Goal: Navigation & Orientation: Find specific page/section

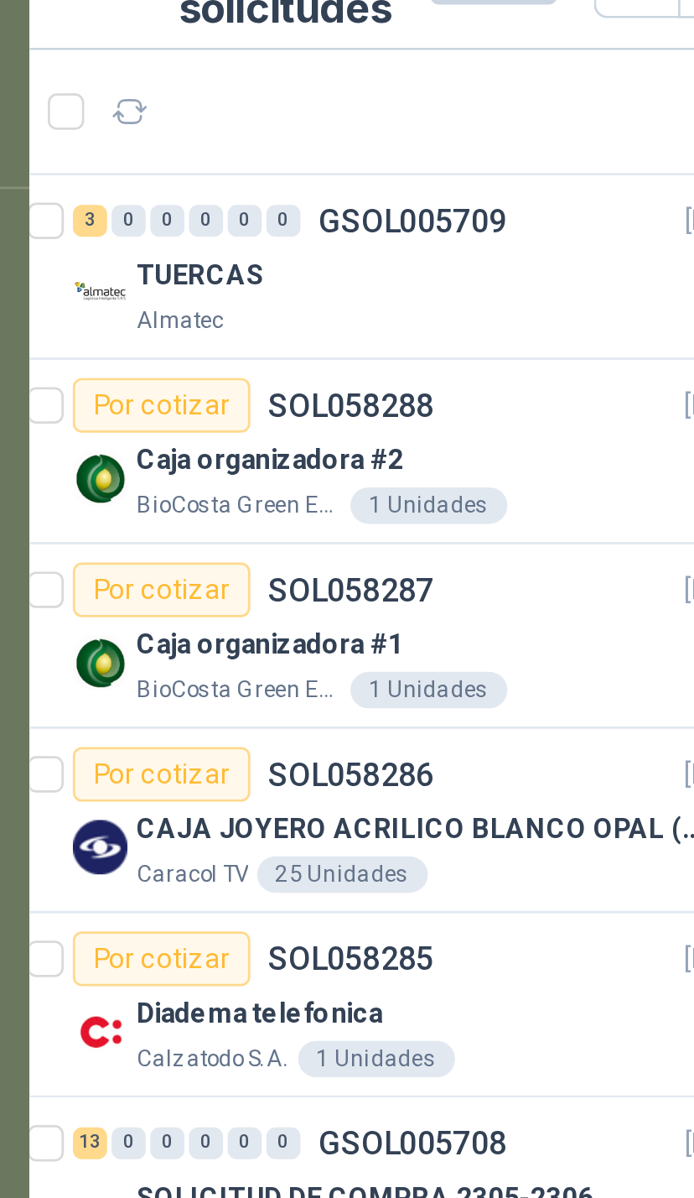
scroll to position [0, 8]
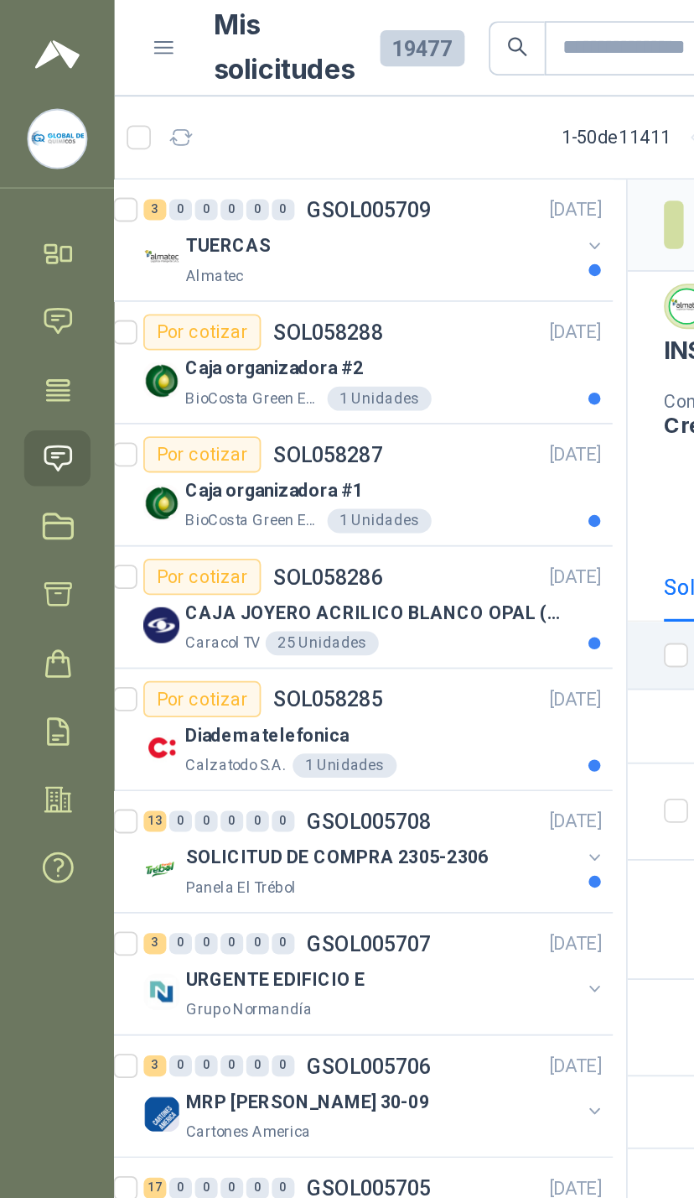
click at [324, 137] on button "button" at bounding box center [330, 136] width 13 height 13
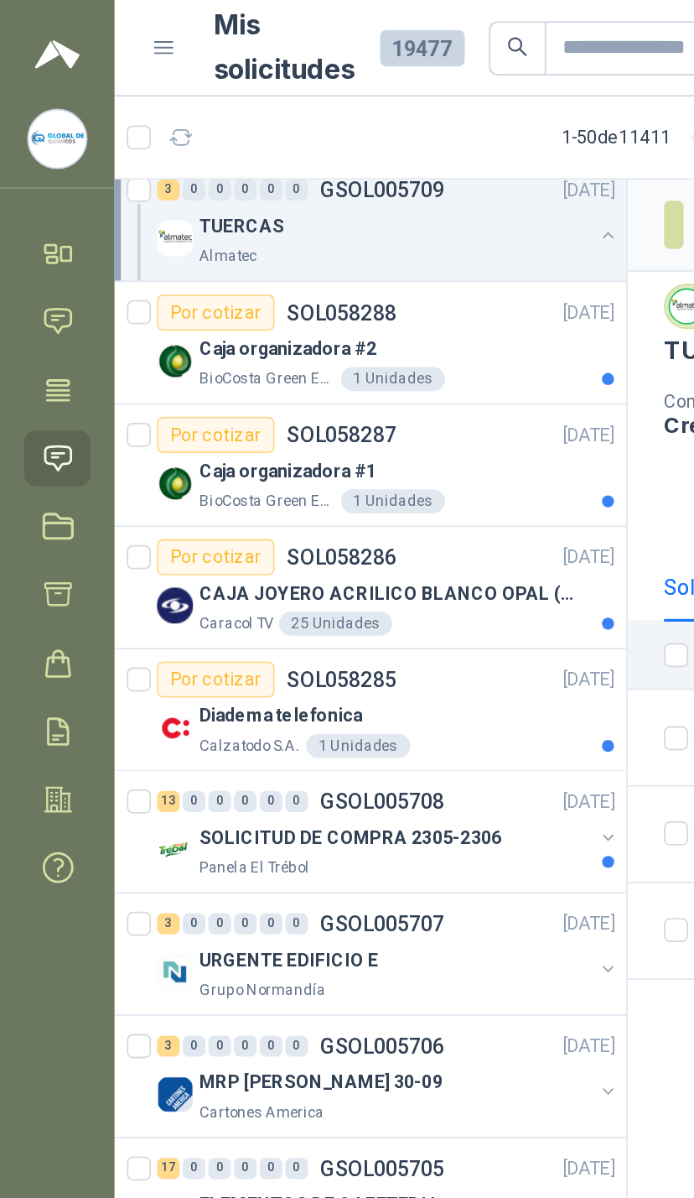
scroll to position [216, 0]
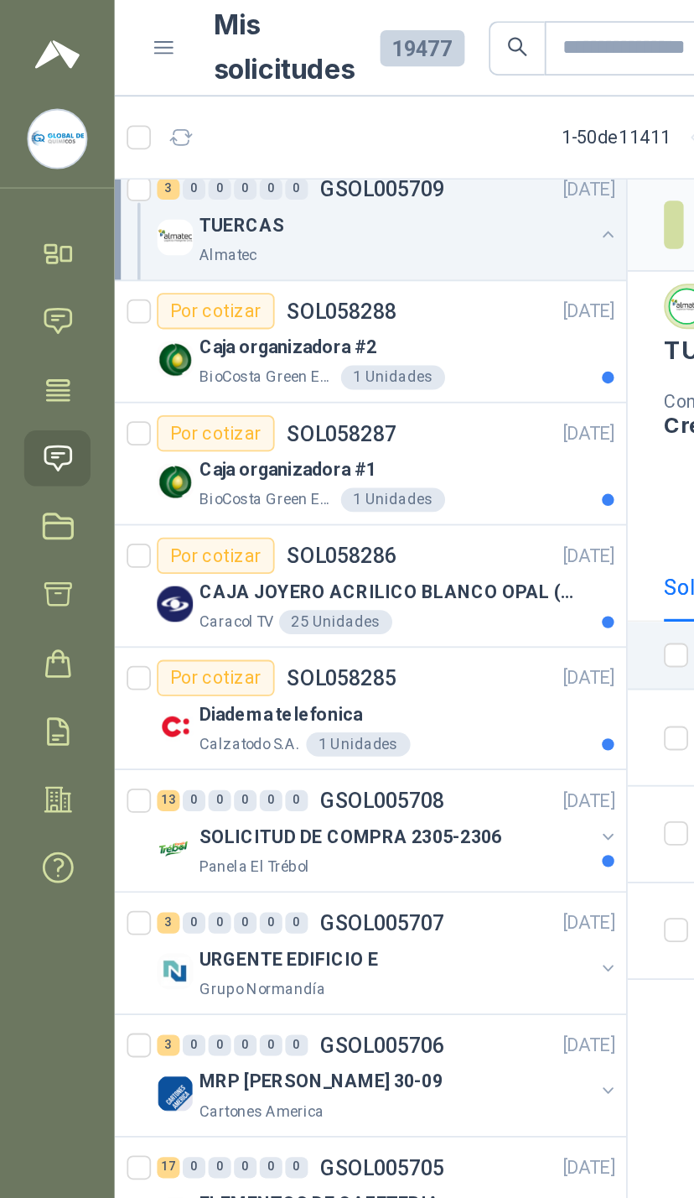
click at [325, 465] on div "SOLICITUD DE COMPRA 2305-2306" at bounding box center [219, 465] width 217 height 20
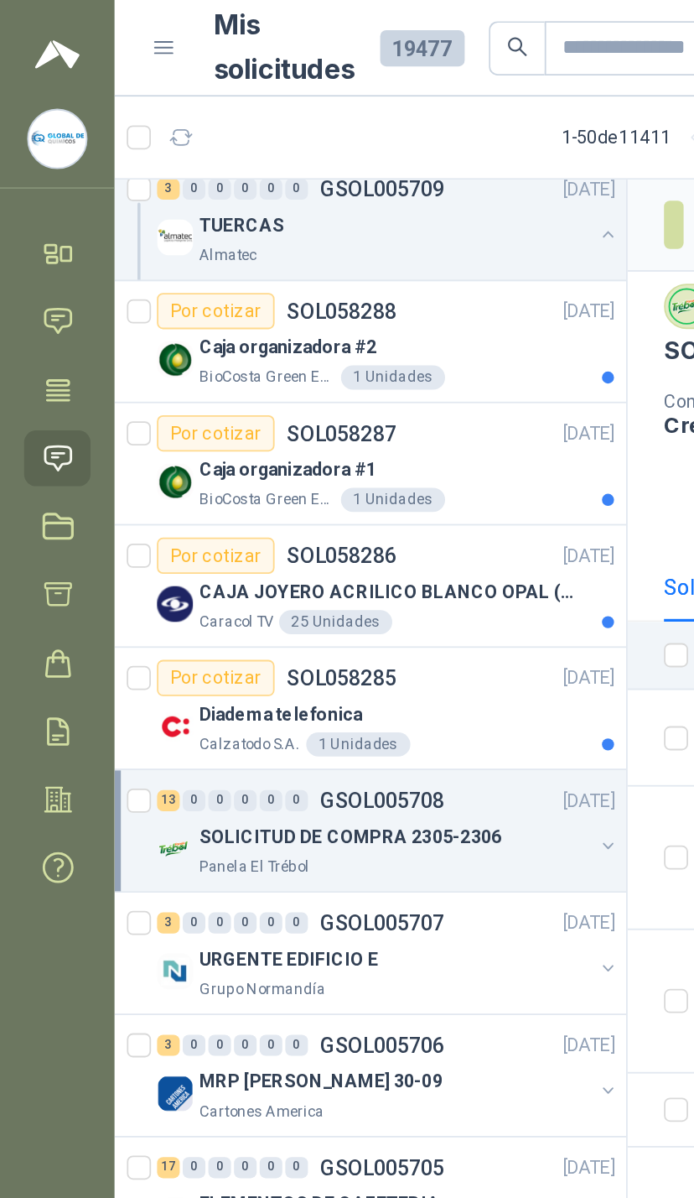
click at [325, 471] on div "SOLICITUD DE COMPRA 2305-2306" at bounding box center [219, 465] width 217 height 20
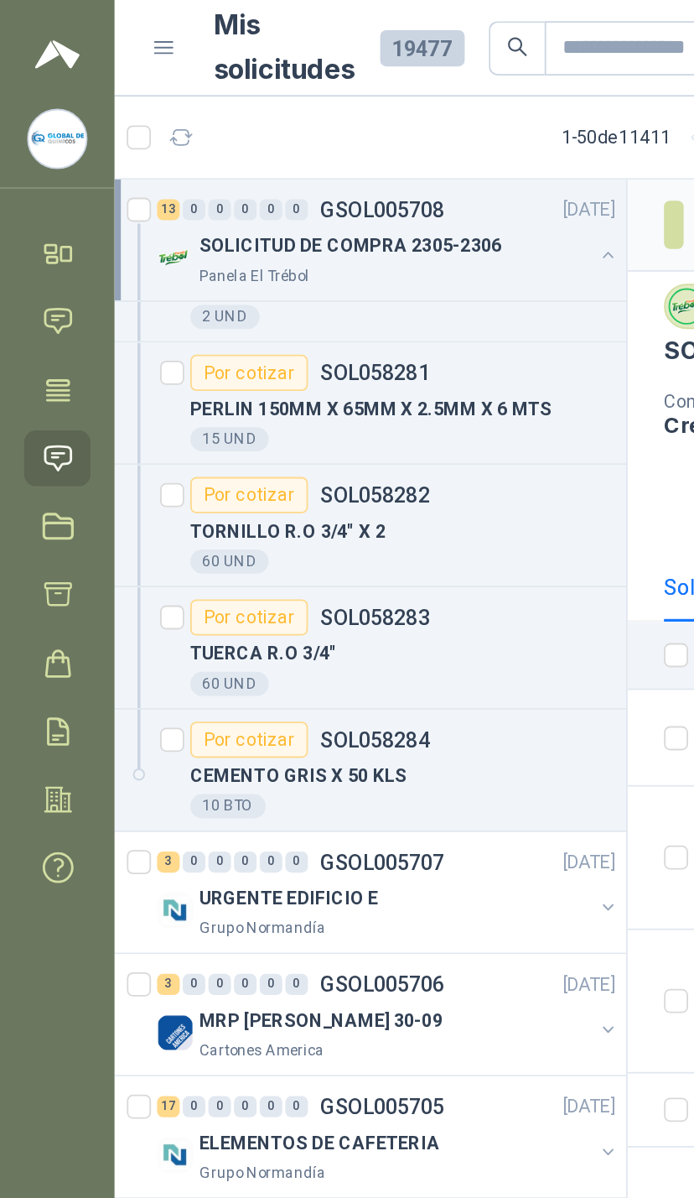
scroll to position [1131, 0]
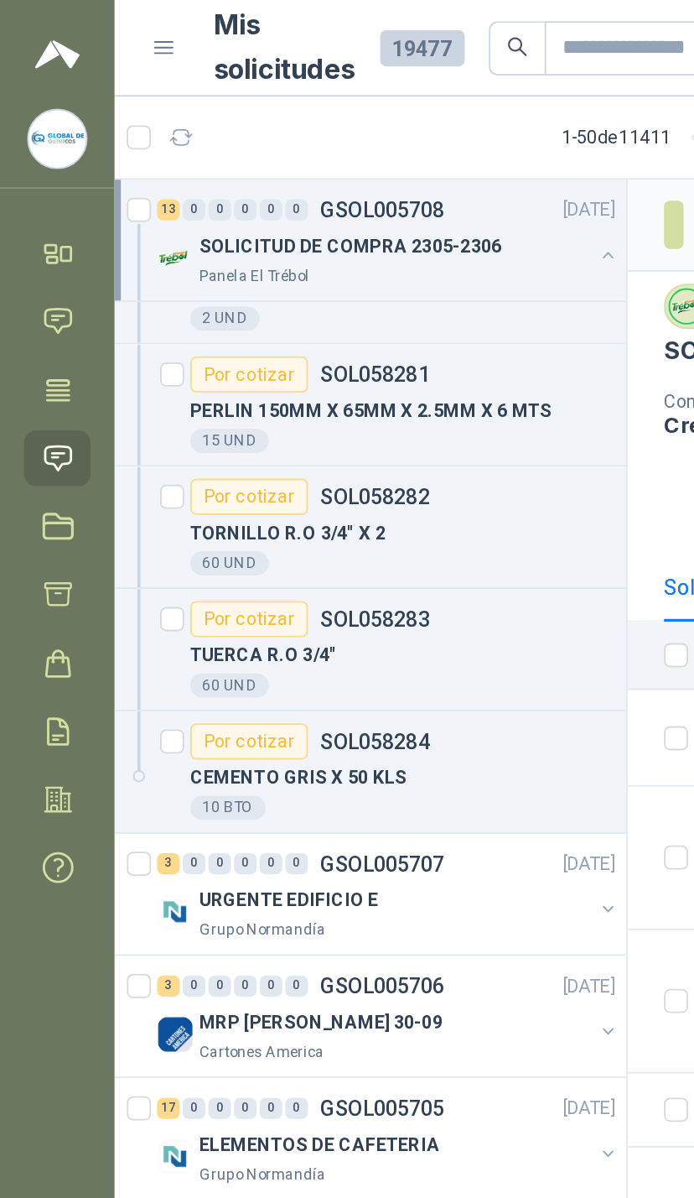
click at [38, 249] on icon at bounding box center [32, 255] width 18 height 18
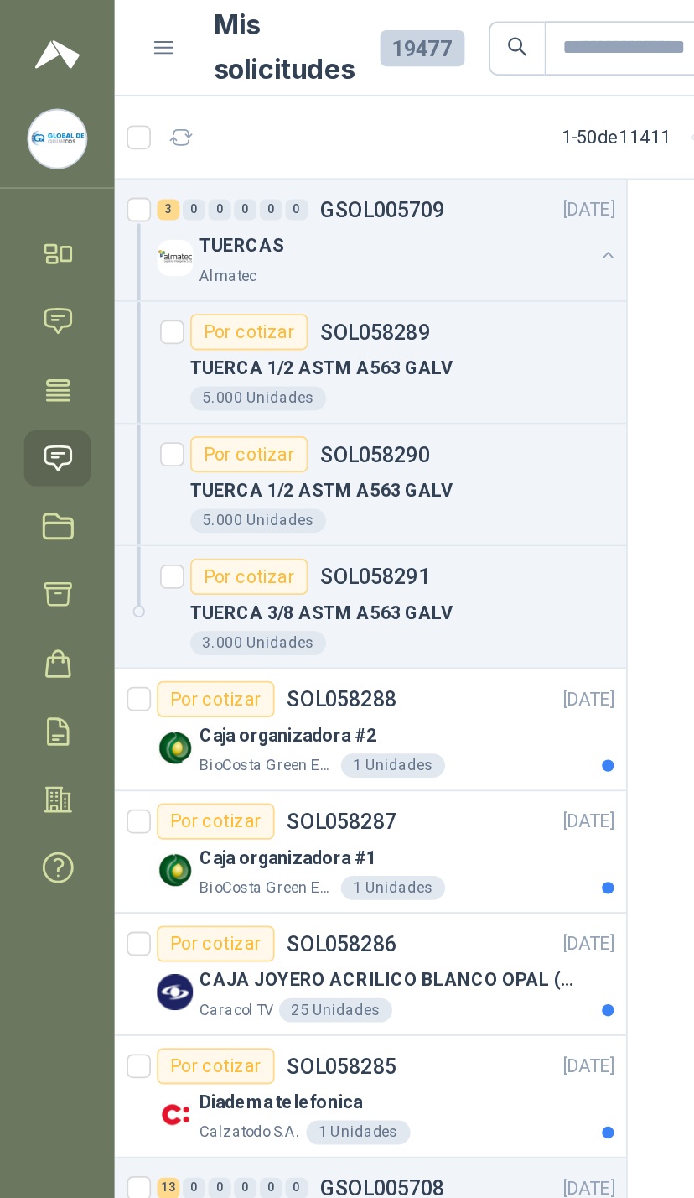
click at [36, 140] on icon at bounding box center [32, 141] width 18 height 18
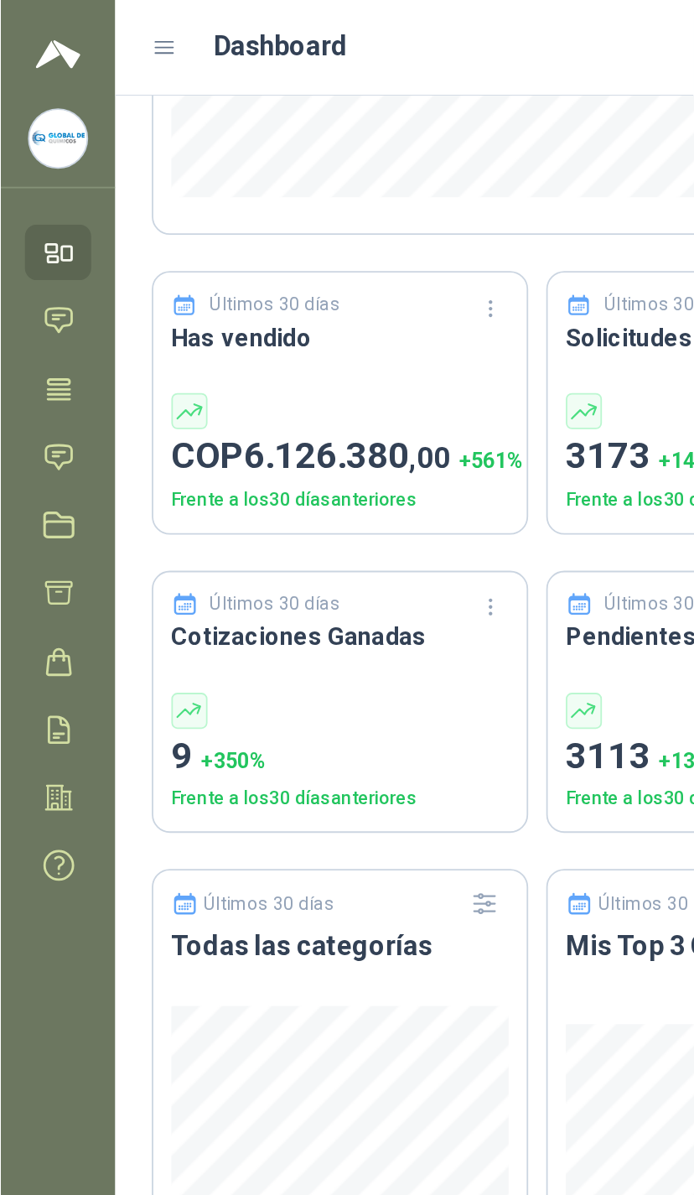
scroll to position [418, 0]
